Goal: Information Seeking & Learning: Compare options

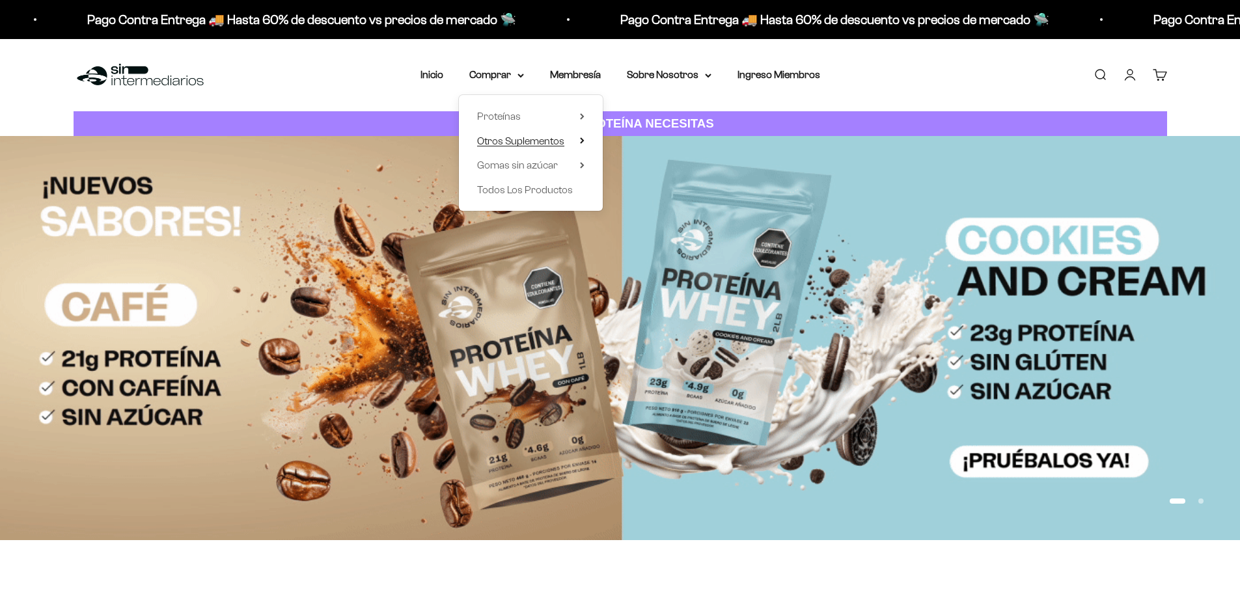
click at [521, 137] on span "Otros Suplementos" at bounding box center [520, 140] width 87 height 11
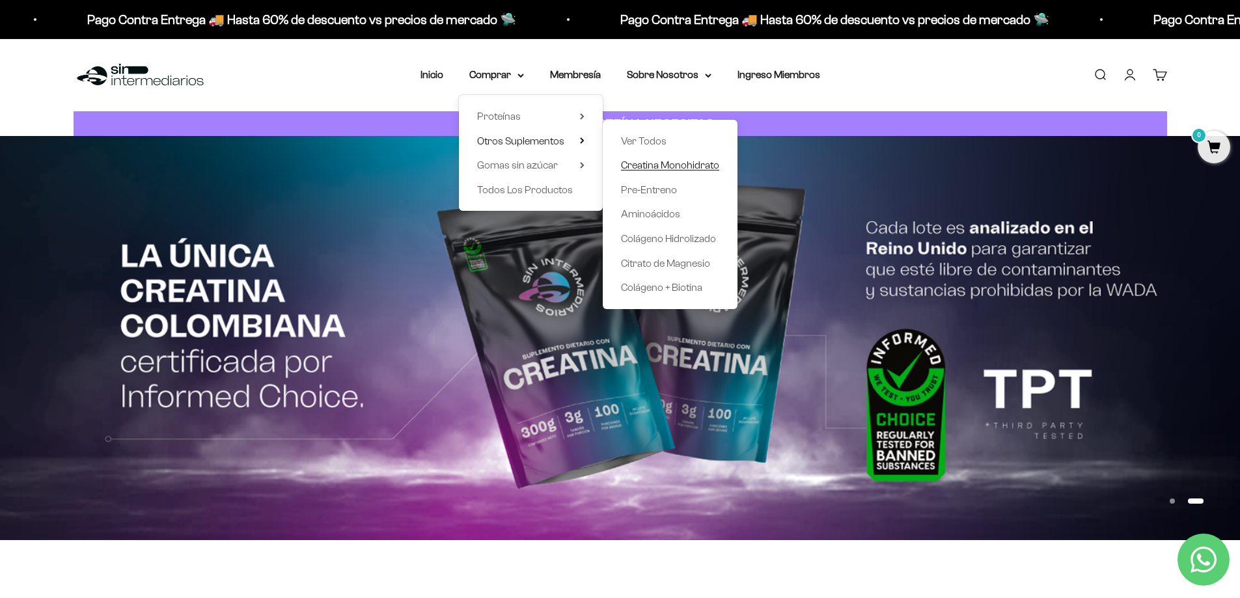
click at [673, 163] on span "Creatina Monohidrato" at bounding box center [670, 164] width 98 height 11
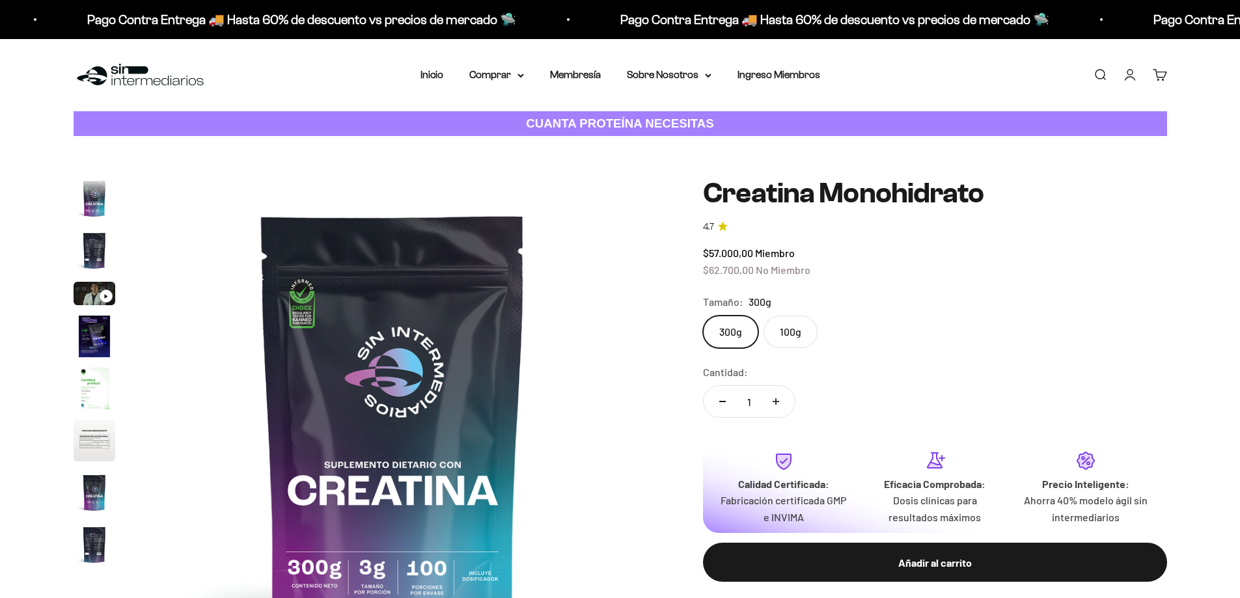
scroll to position [53, 0]
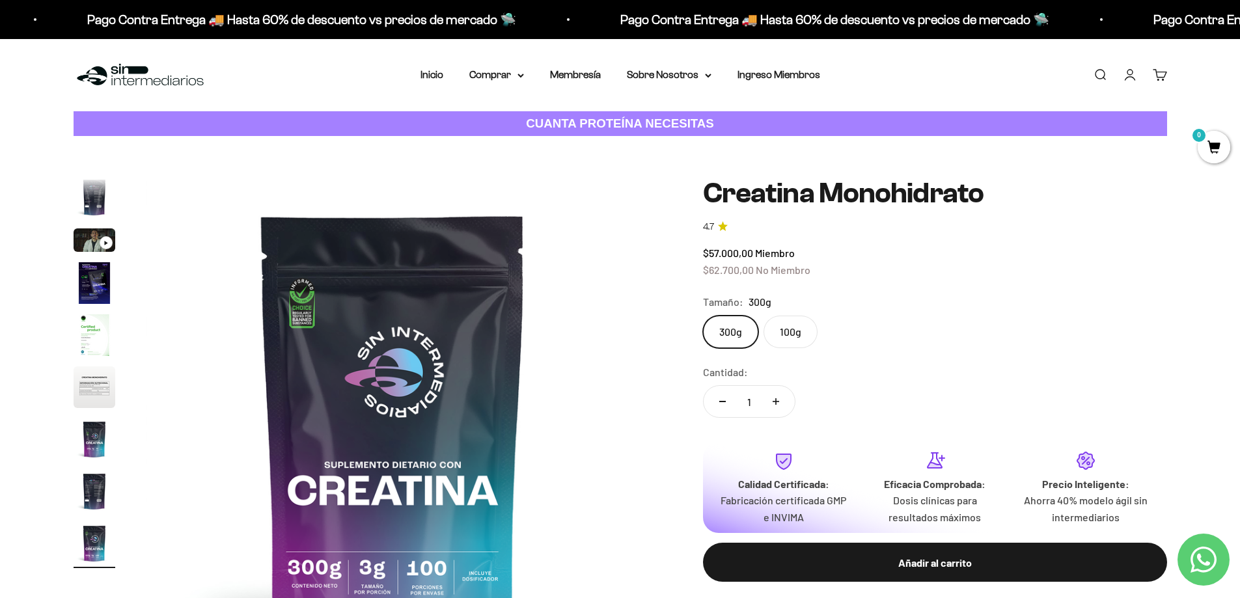
click at [786, 329] on label "100g" at bounding box center [790, 332] width 54 height 33
click at [703, 316] on input "100g" at bounding box center [702, 315] width 1 height 1
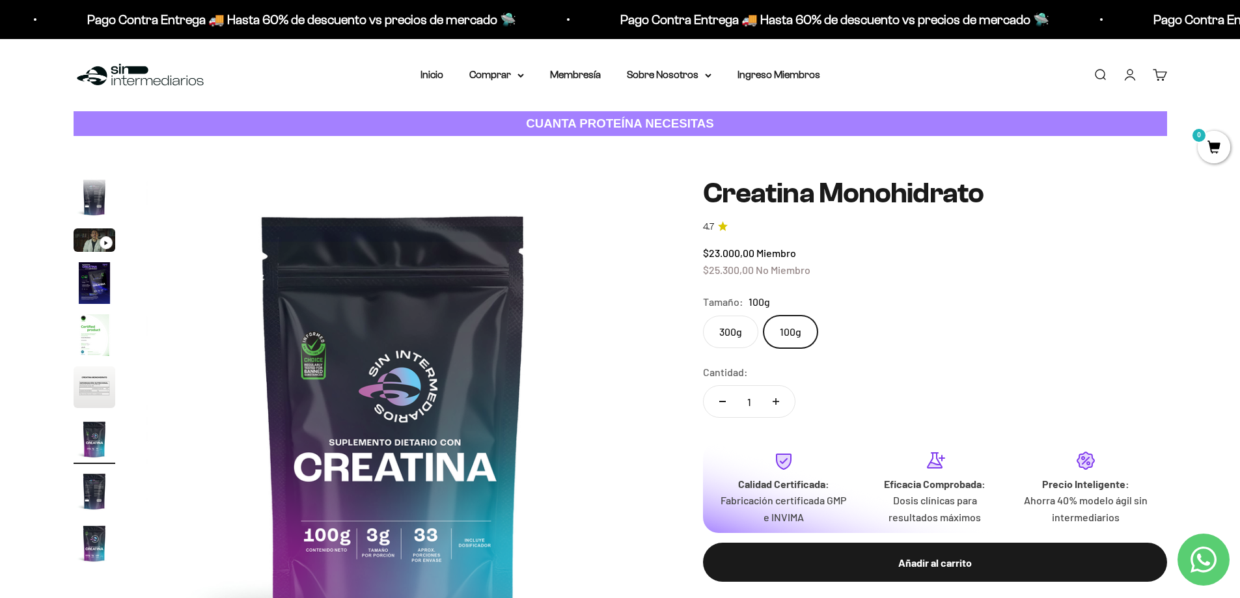
scroll to position [65, 0]
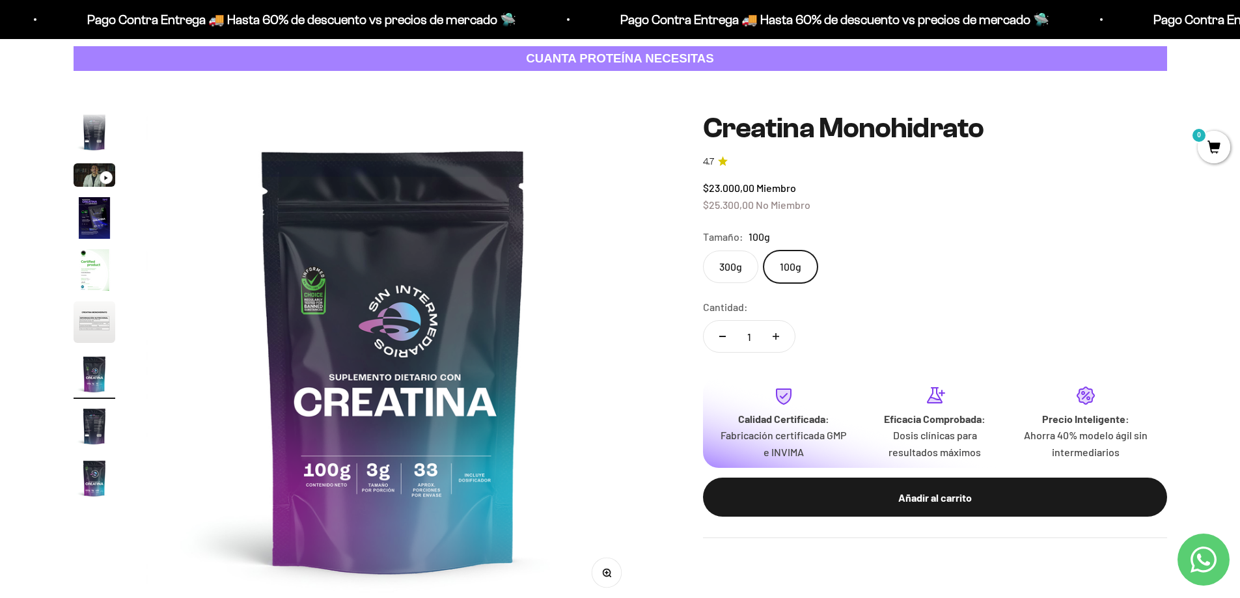
click at [744, 271] on label "300g" at bounding box center [730, 267] width 55 height 33
click at [703, 251] on input "300g" at bounding box center [702, 250] width 1 height 1
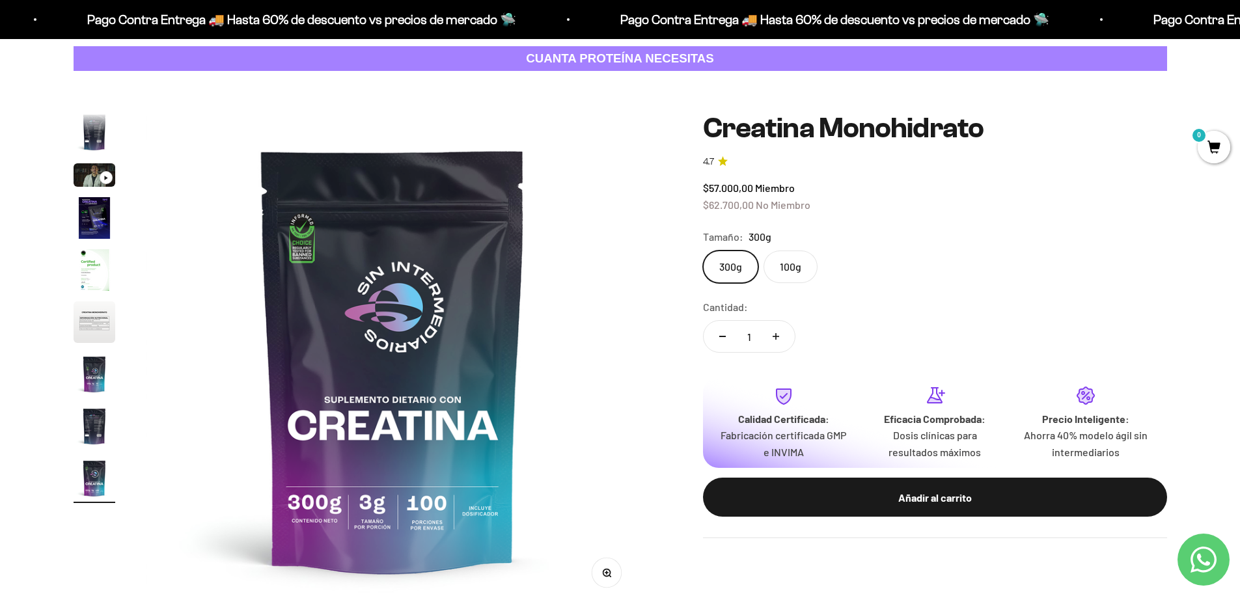
click at [783, 266] on label "100g" at bounding box center [790, 267] width 54 height 33
click at [703, 251] on input "100g" at bounding box center [702, 250] width 1 height 1
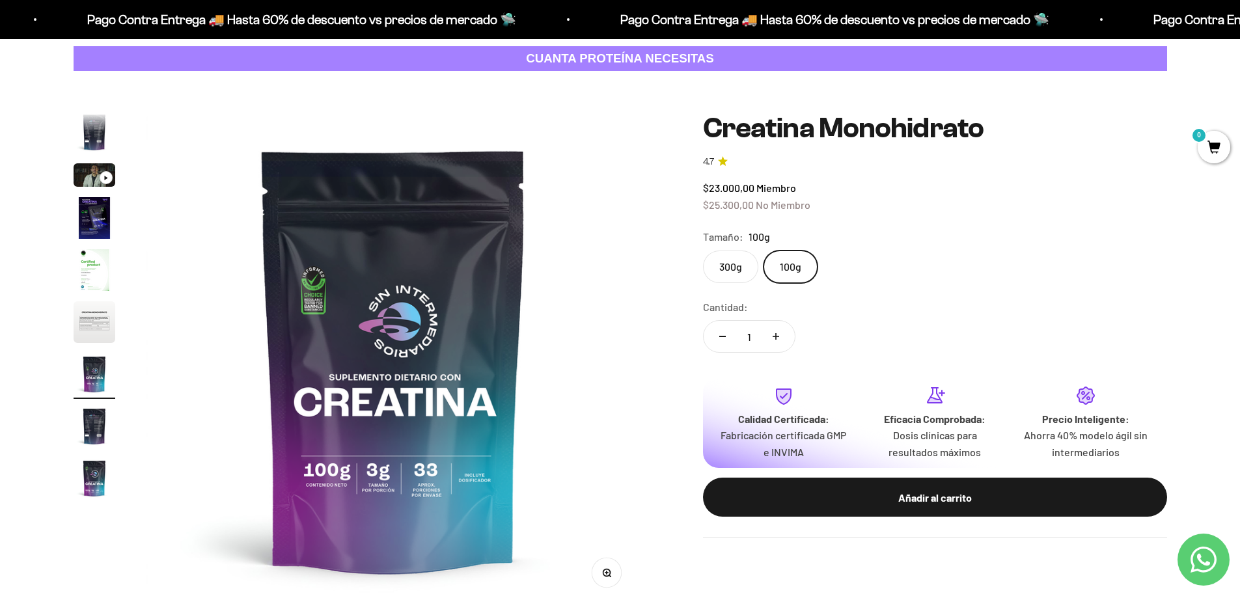
click at [743, 268] on label "300g" at bounding box center [730, 267] width 55 height 33
click at [703, 251] on input "300g" at bounding box center [702, 250] width 1 height 1
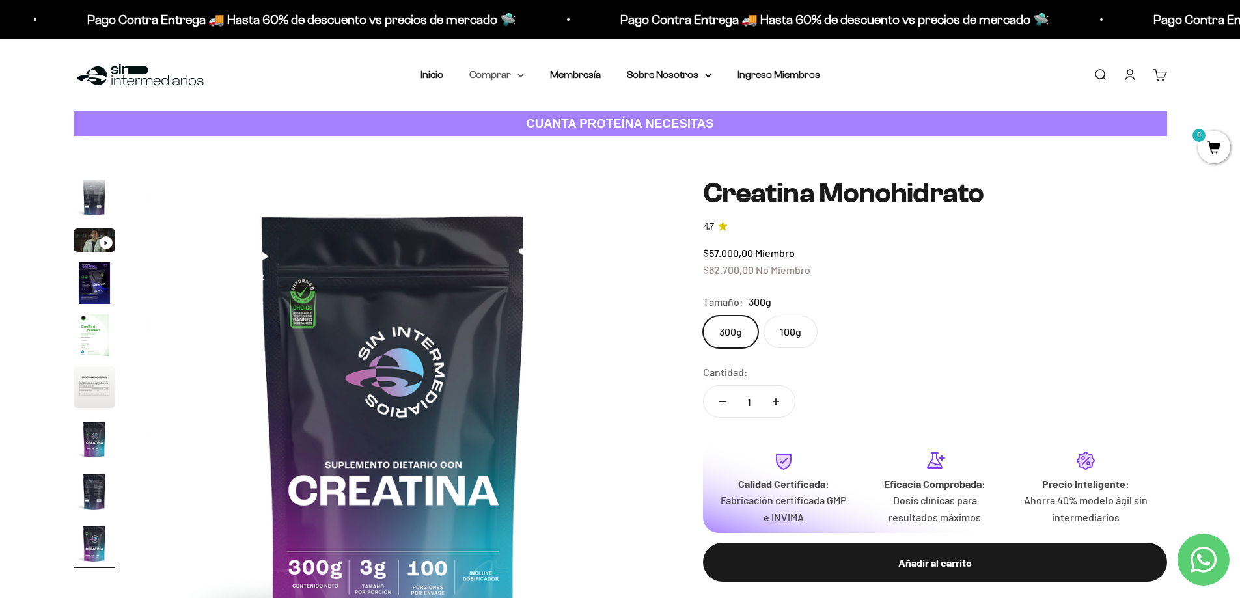
click at [504, 76] on summary "Comprar" at bounding box center [496, 74] width 55 height 17
click at [502, 111] on span "Proteínas" at bounding box center [499, 116] width 44 height 11
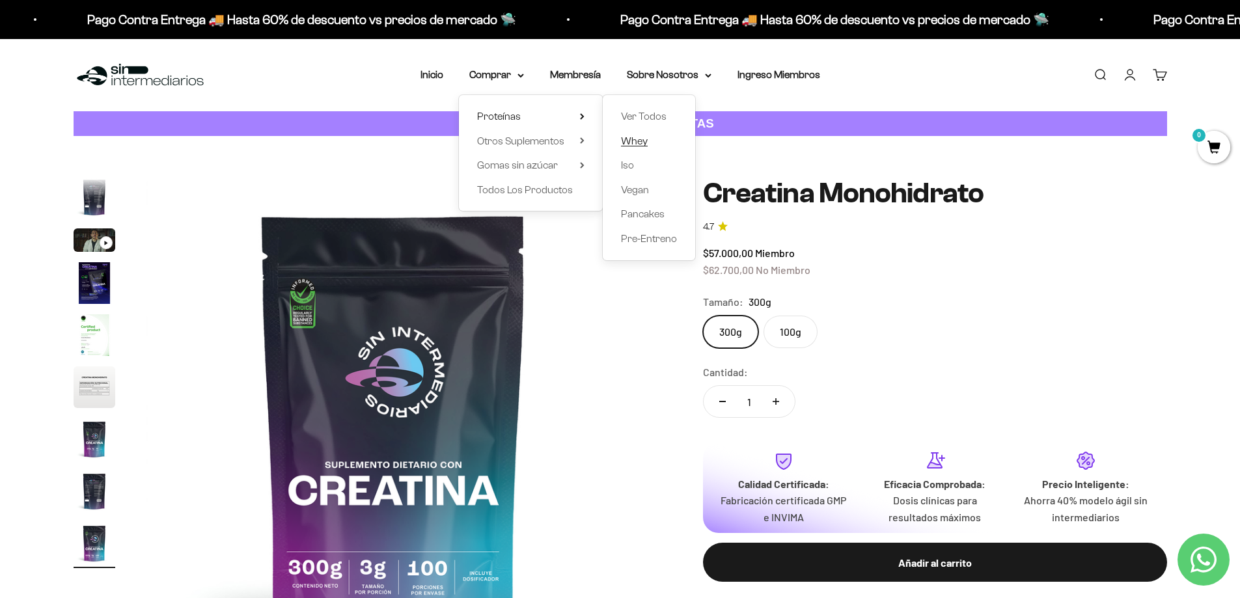
click at [634, 143] on span "Whey" at bounding box center [634, 140] width 27 height 11
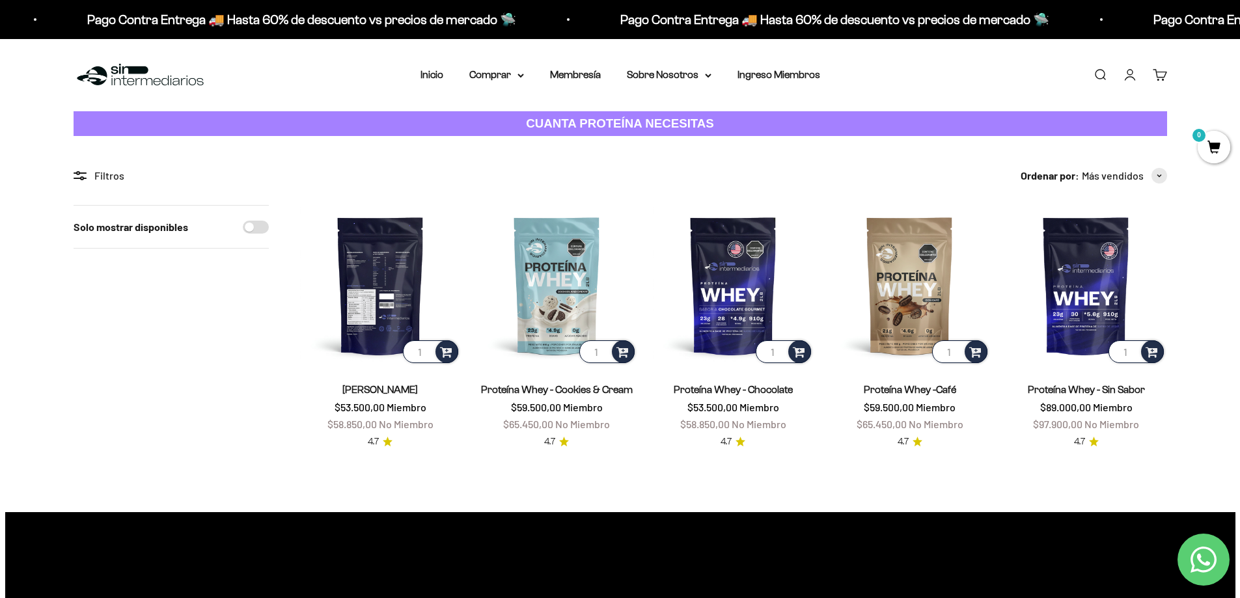
click at [411, 292] on img at bounding box center [380, 285] width 161 height 161
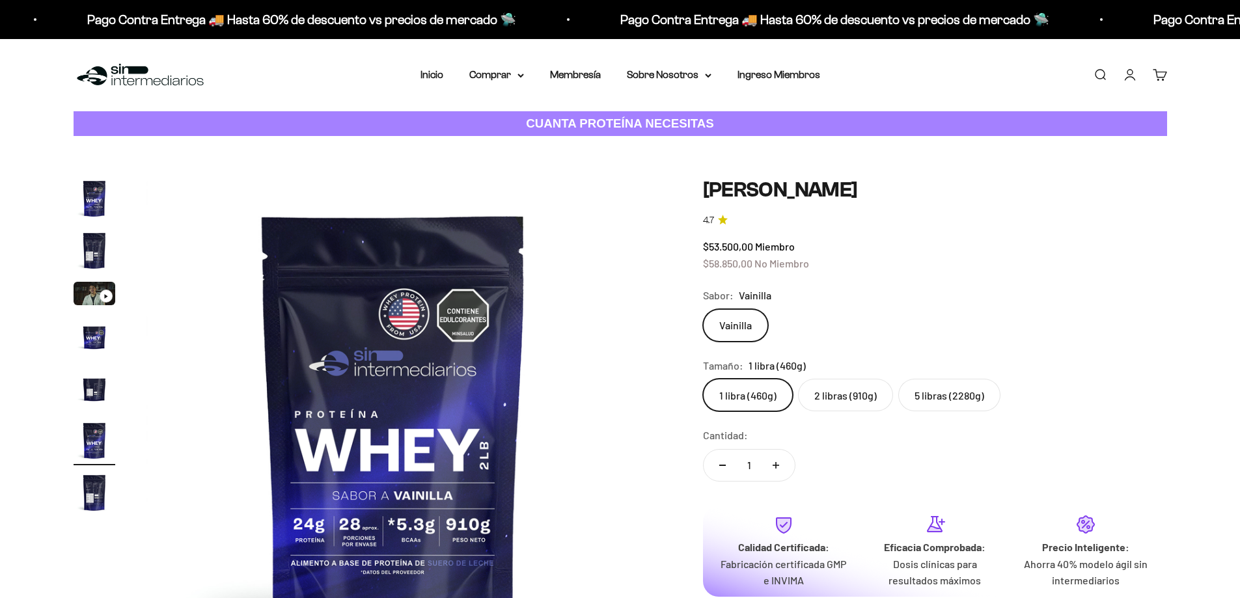
scroll to position [0, 2549]
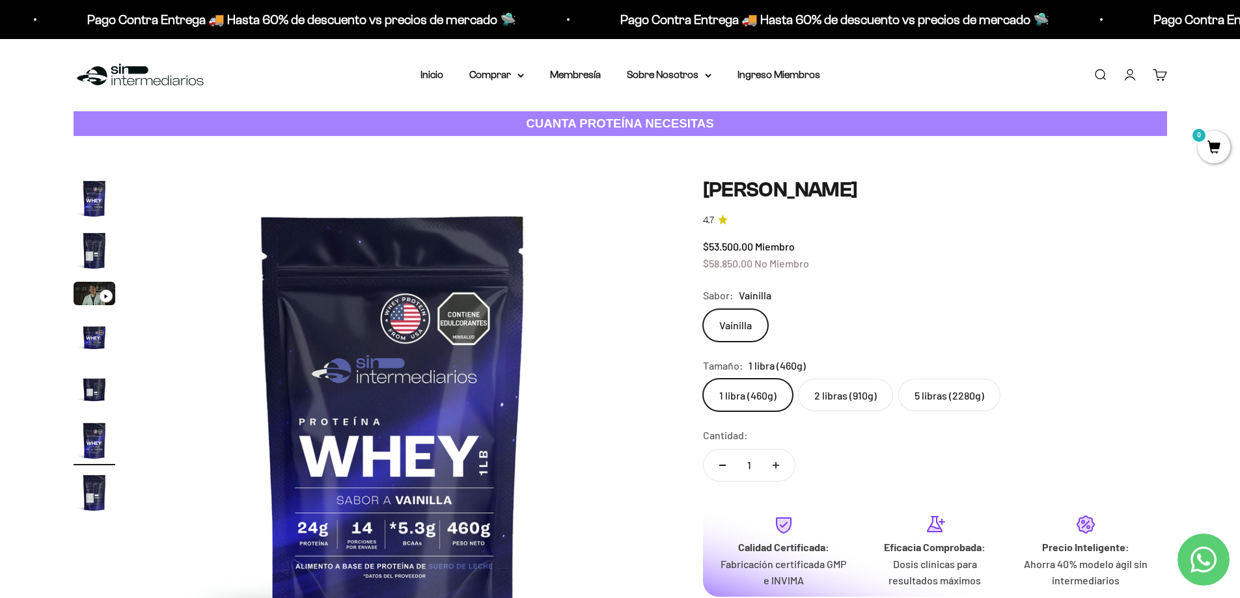
click at [845, 390] on label "2 libras (910g)" at bounding box center [845, 395] width 95 height 33
click at [703, 379] on input "2 libras (910g)" at bounding box center [702, 378] width 1 height 1
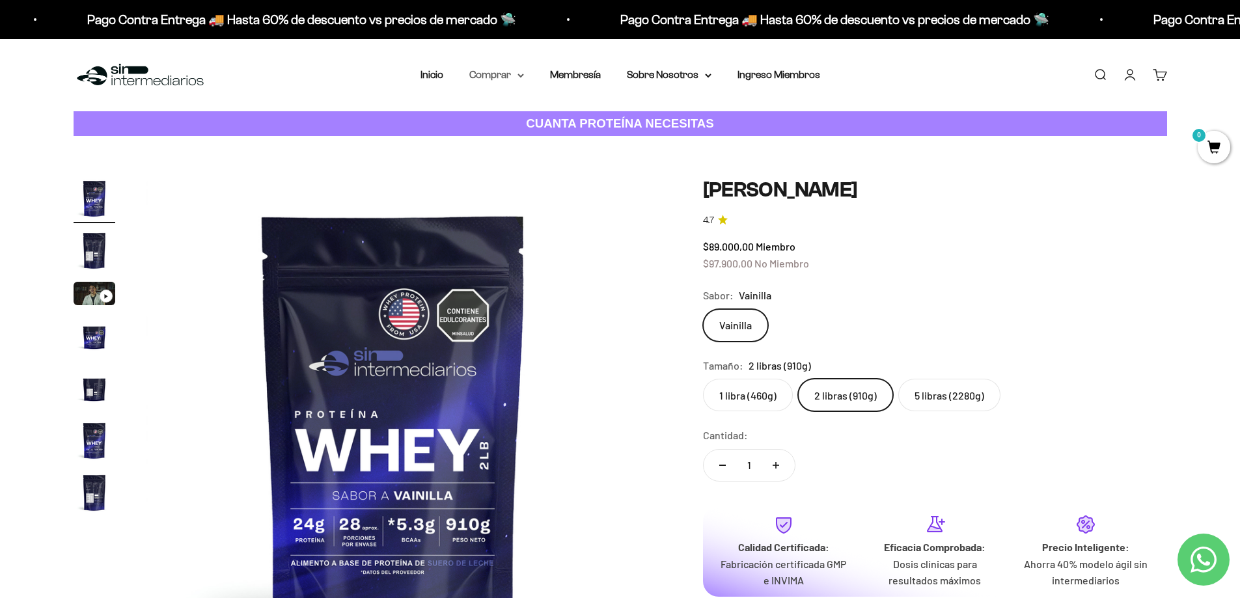
click at [493, 70] on summary "Comprar" at bounding box center [496, 74] width 55 height 17
click at [500, 117] on span "Proteínas" at bounding box center [499, 116] width 44 height 11
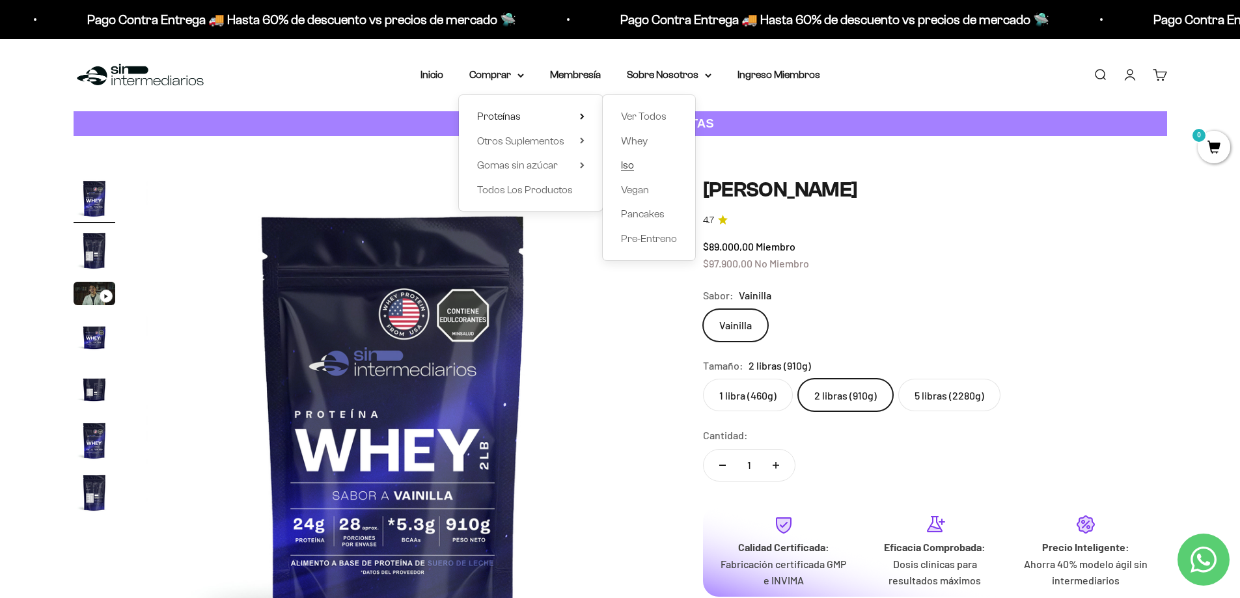
click at [635, 164] on link "Iso" at bounding box center [649, 165] width 56 height 17
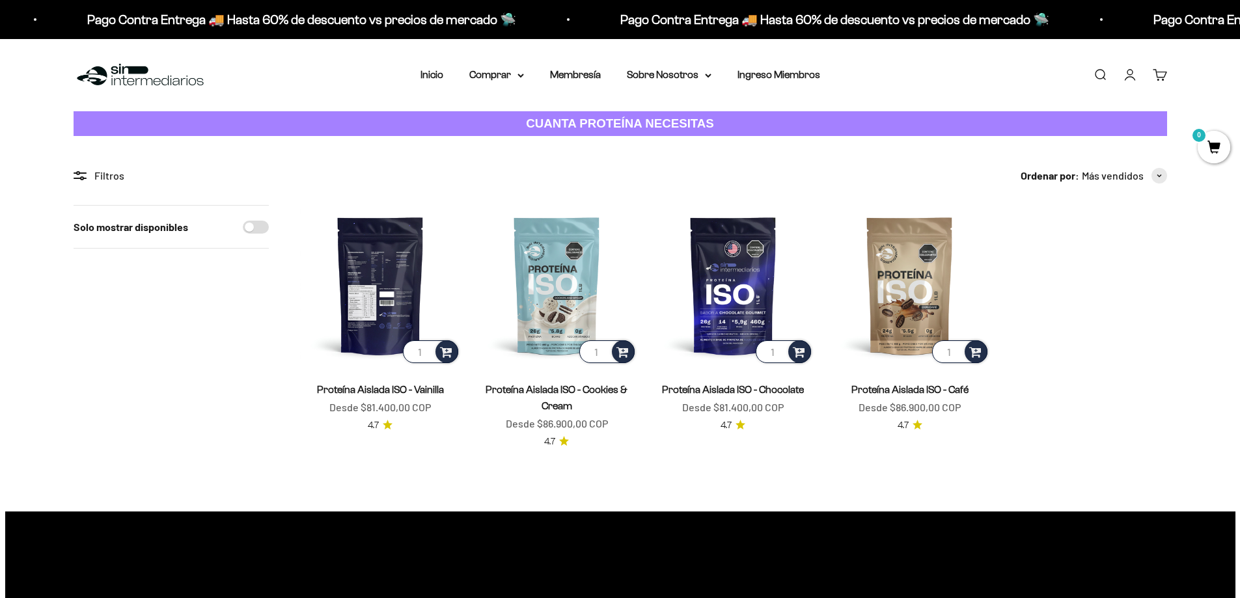
click at [411, 287] on img at bounding box center [380, 285] width 161 height 161
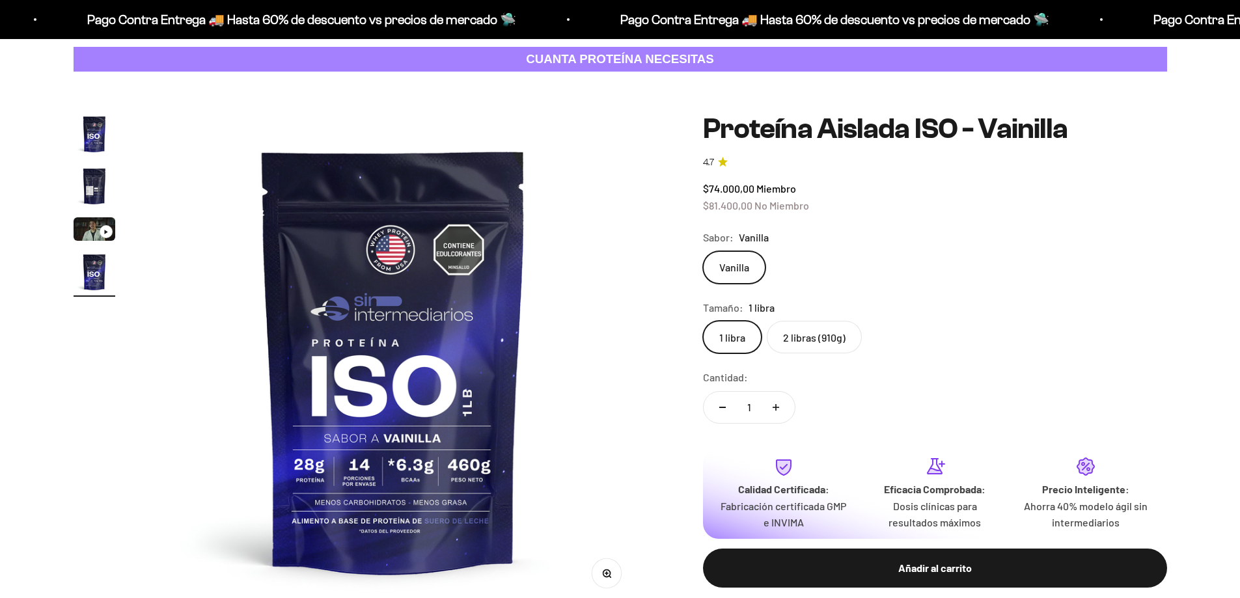
scroll to position [0, 1529]
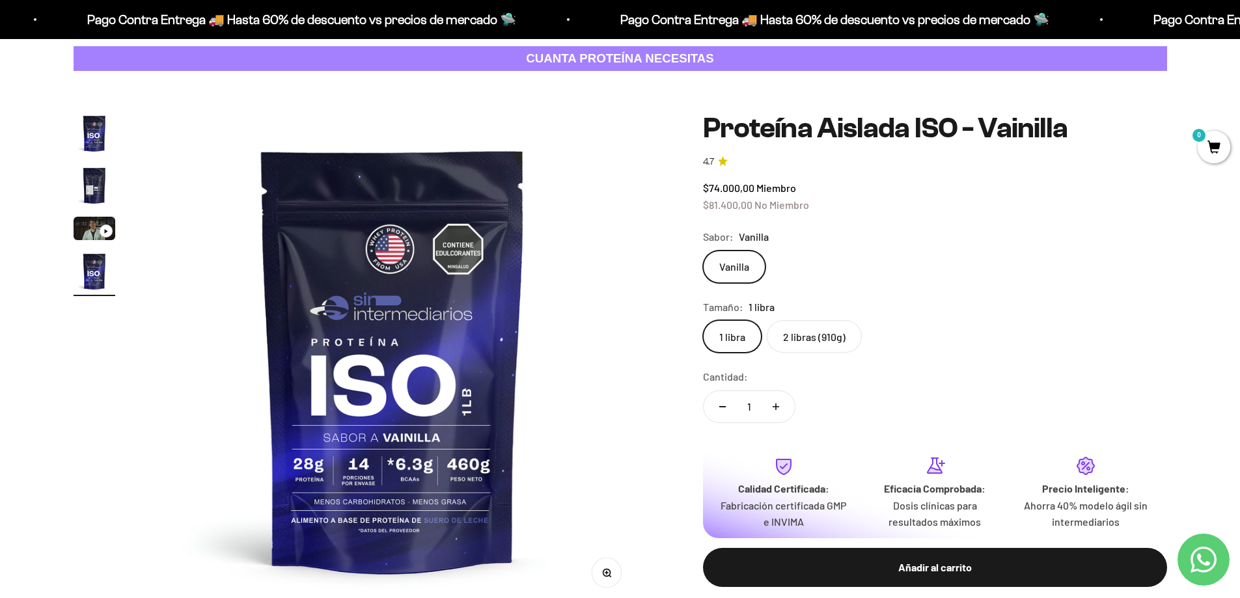
click at [797, 340] on label "2 libras (910g)" at bounding box center [814, 336] width 95 height 33
click at [703, 320] on input "2 libras (910g)" at bounding box center [702, 320] width 1 height 1
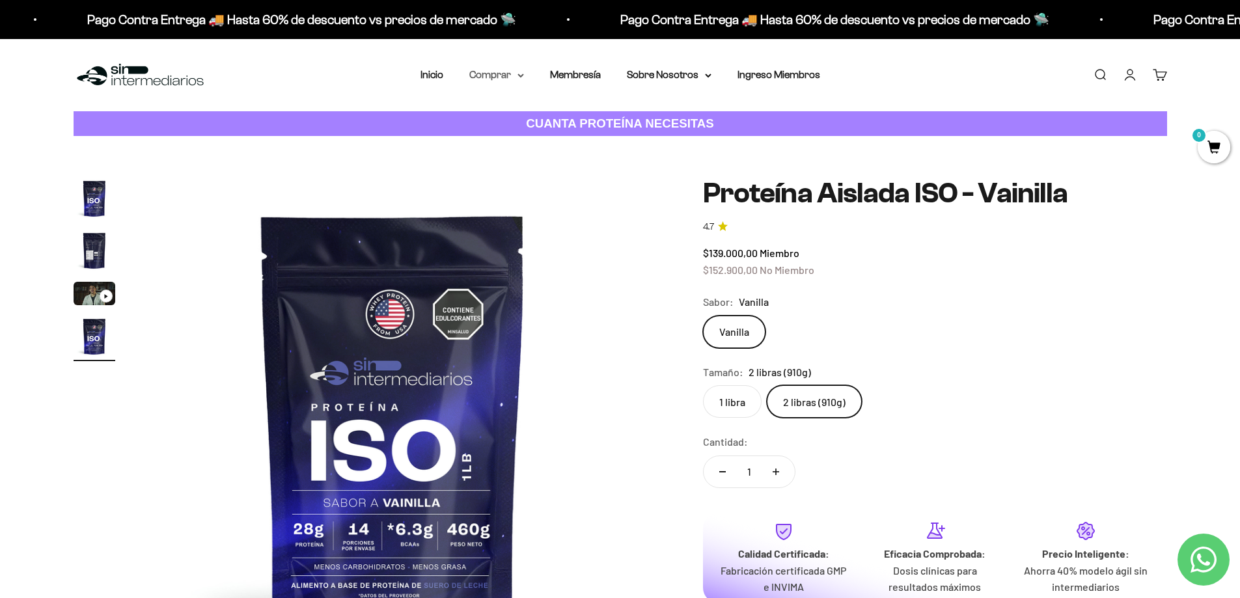
click at [491, 70] on summary "Comprar" at bounding box center [496, 74] width 55 height 17
click at [502, 117] on span "Proteínas" at bounding box center [499, 116] width 44 height 11
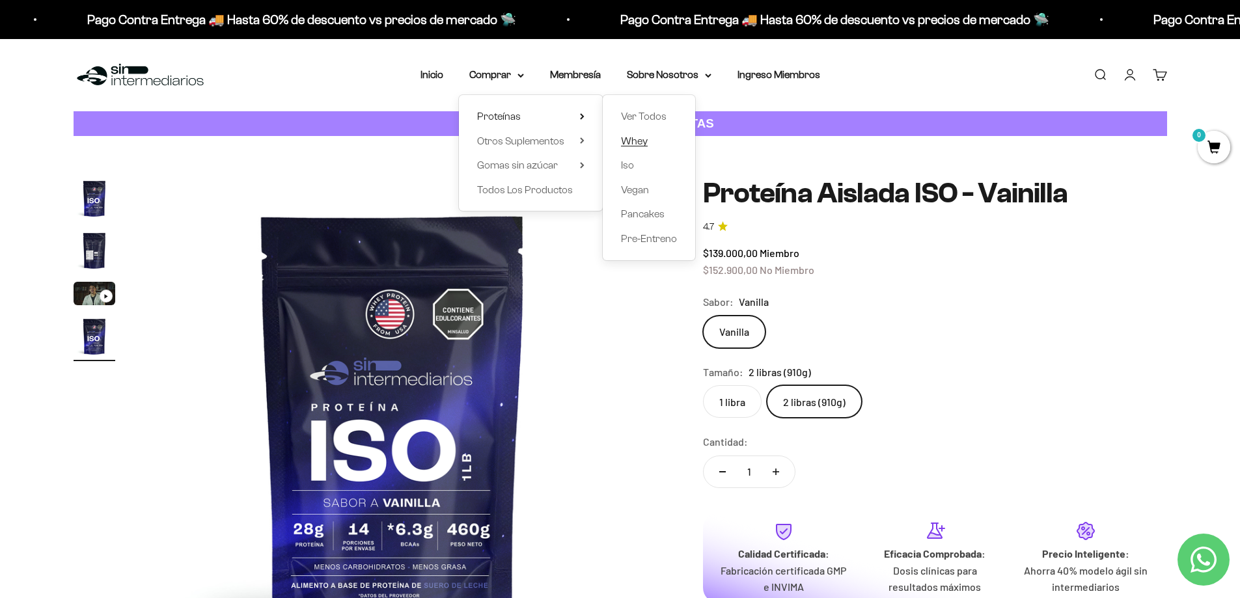
click at [649, 140] on link "Whey" at bounding box center [649, 141] width 56 height 17
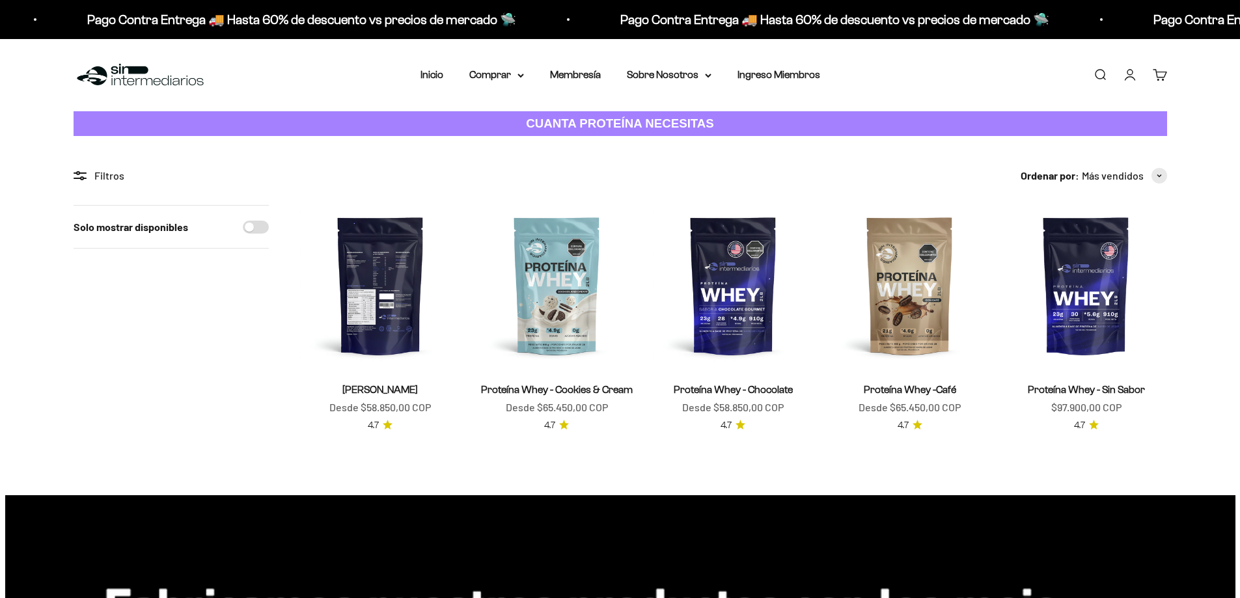
click at [421, 302] on img at bounding box center [380, 285] width 161 height 161
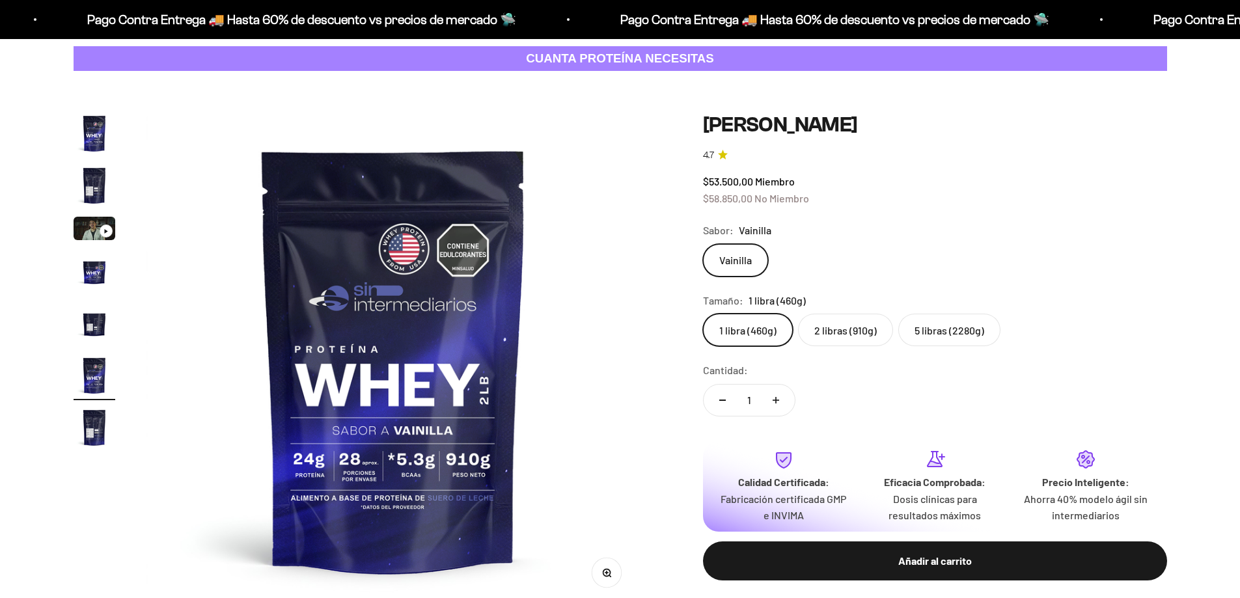
scroll to position [0, 2549]
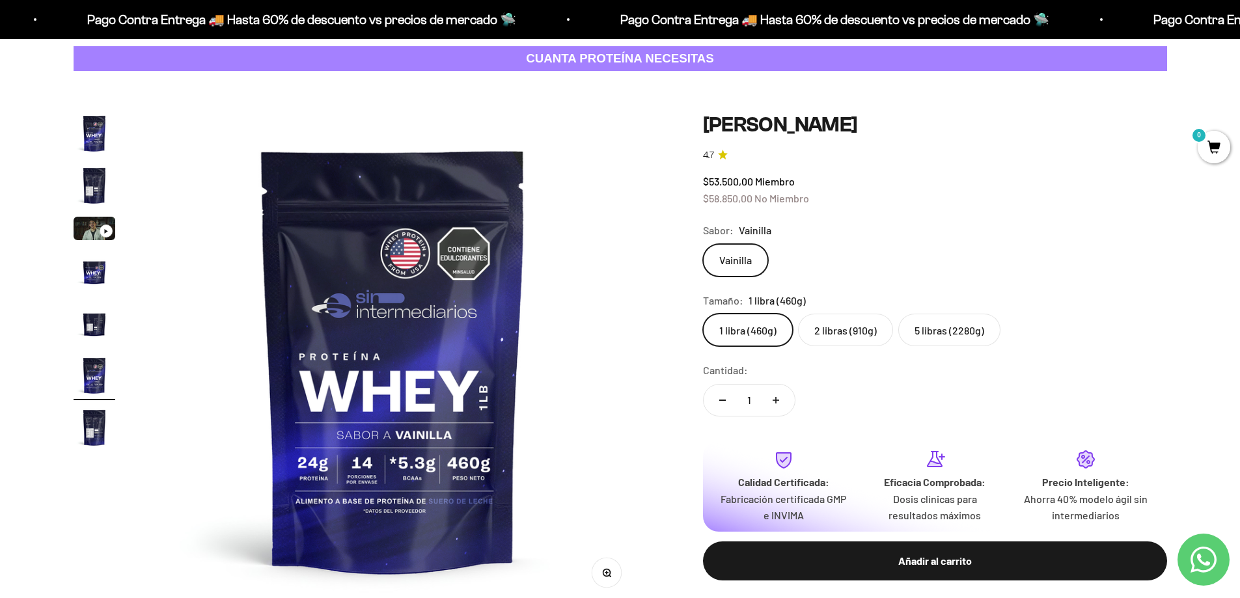
click at [847, 333] on label "2 libras (910g)" at bounding box center [845, 330] width 95 height 33
click at [703, 314] on input "2 libras (910g)" at bounding box center [702, 313] width 1 height 1
